Goal: Task Accomplishment & Management: Manage account settings

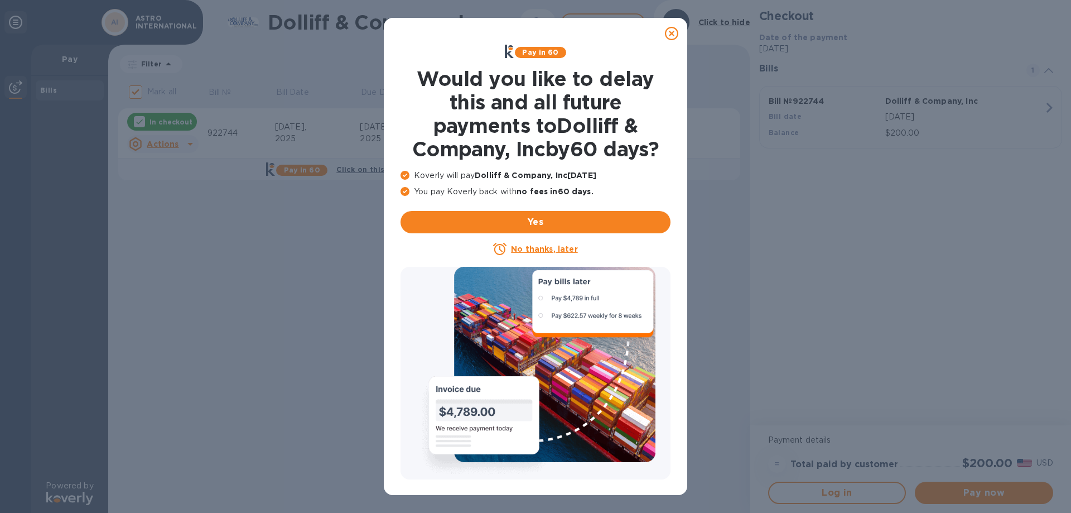
click at [526, 250] on u "No thanks, later" at bounding box center [544, 248] width 66 height 9
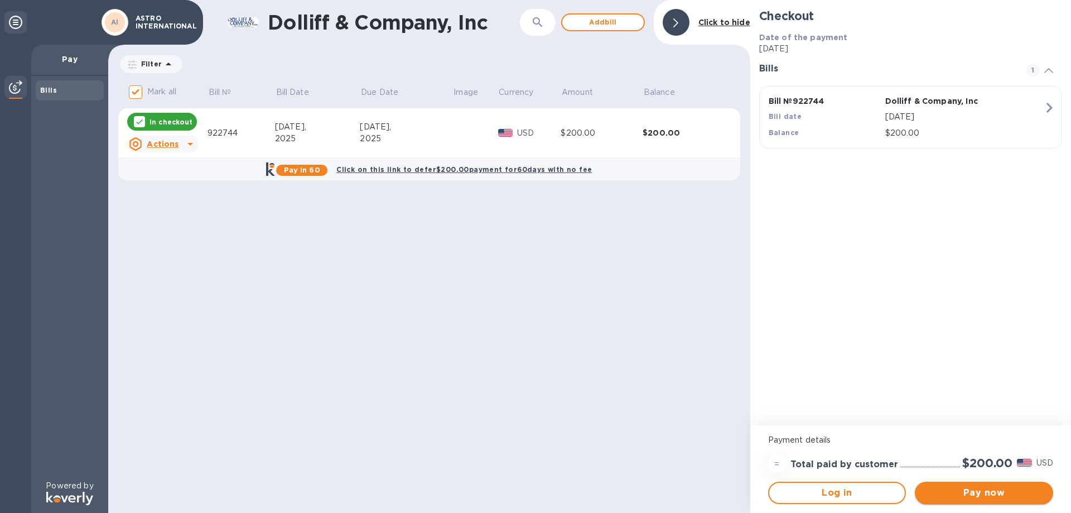
click at [1014, 495] on span "Pay now" at bounding box center [984, 492] width 120 height 13
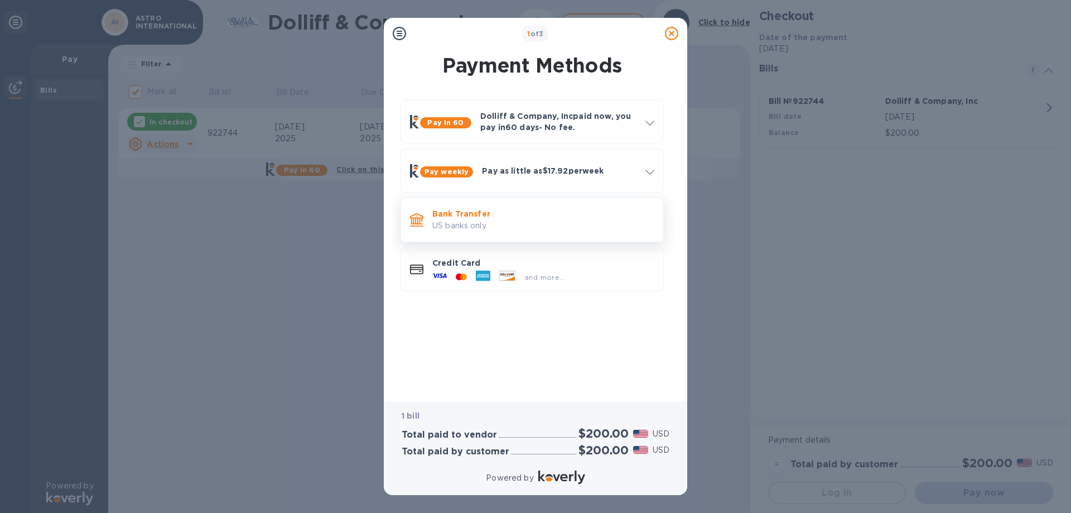
click at [469, 220] on p "US banks only." at bounding box center [543, 226] width 222 height 12
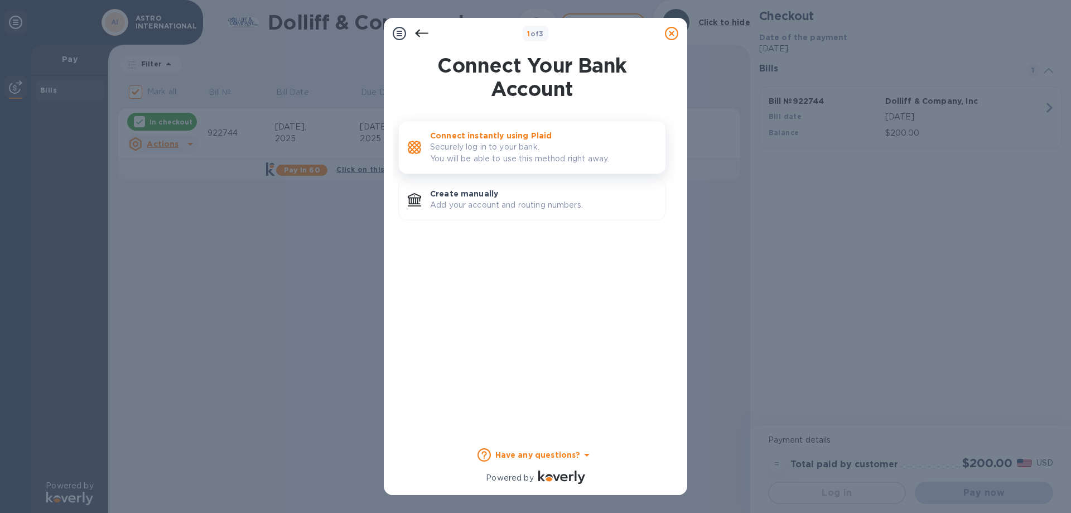
click at [488, 155] on p "Securely log in to your bank. You will be able to use this method right away." at bounding box center [543, 152] width 226 height 23
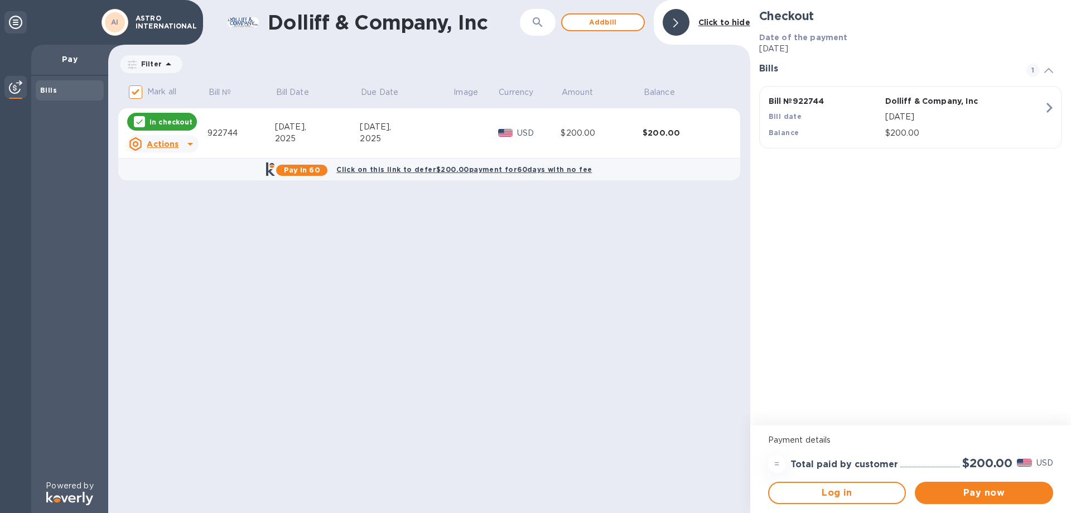
click at [191, 145] on icon at bounding box center [190, 143] width 13 height 13
click at [175, 213] on b "Delete" at bounding box center [172, 215] width 28 height 9
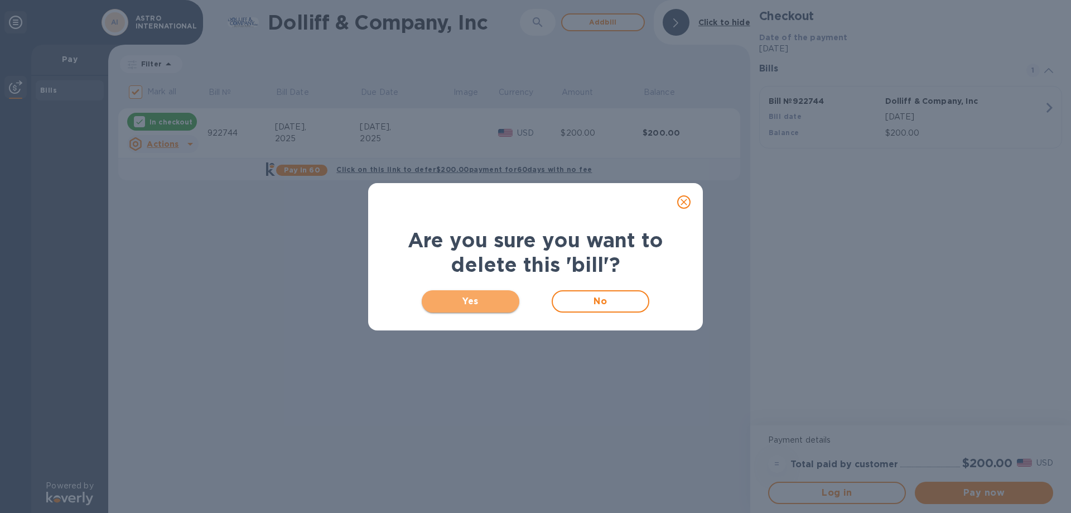
drag, startPoint x: 494, startPoint y: 305, endPoint x: 463, endPoint y: 298, distance: 31.4
click at [490, 305] on span "Yes" at bounding box center [471, 301] width 80 height 13
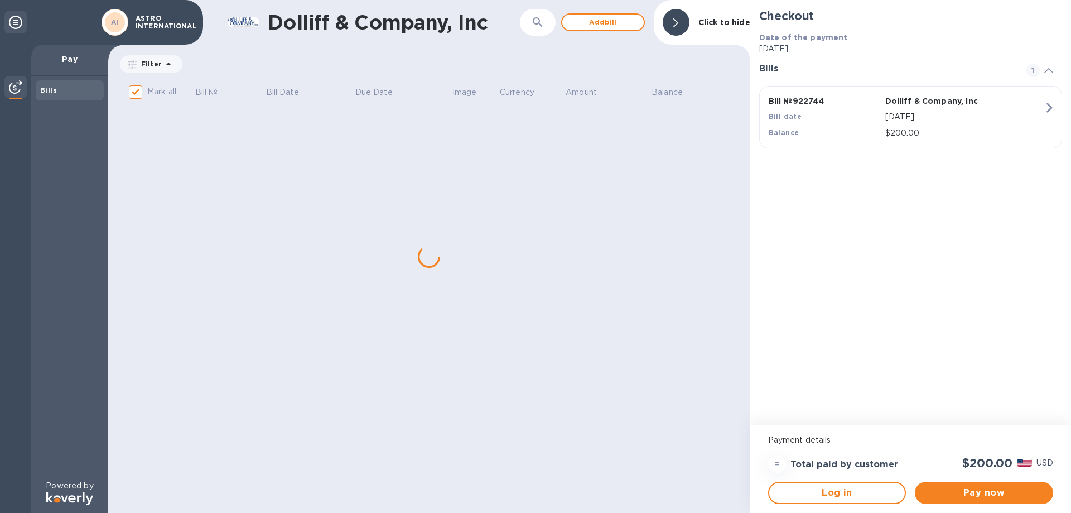
checkbox input "false"
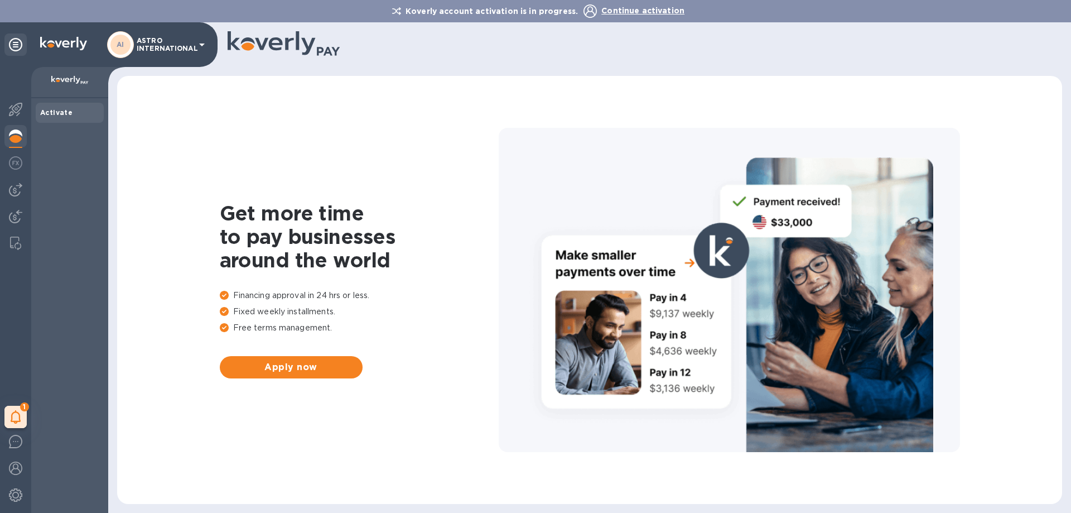
click at [60, 109] on b "Activate" at bounding box center [56, 112] width 32 height 8
click at [631, 11] on span "Continue activation" at bounding box center [642, 10] width 83 height 9
